Goal: Find specific page/section: Find specific page/section

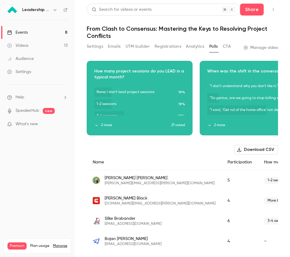
click at [42, 32] on link "Events 8" at bounding box center [37, 32] width 75 height 13
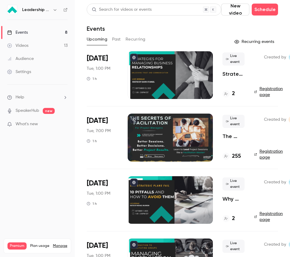
click at [117, 40] on button "Past" at bounding box center [116, 40] width 9 height 10
